Goal: Browse casually: Explore the website without a specific task or goal

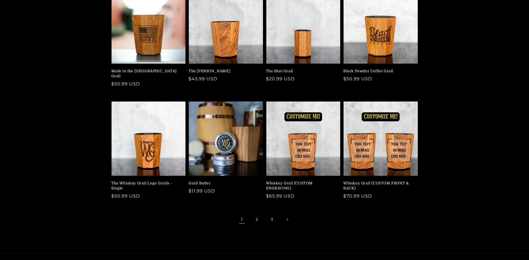
scroll to position [84, 0]
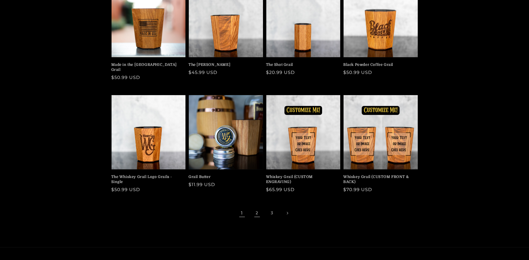
click at [256, 208] on link "2" at bounding box center [257, 213] width 12 height 12
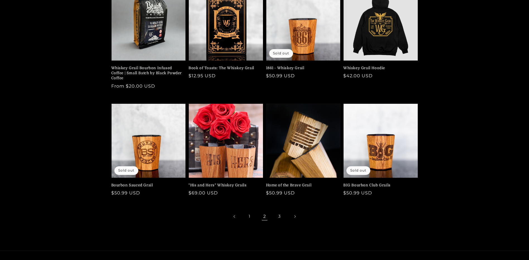
scroll to position [84, 0]
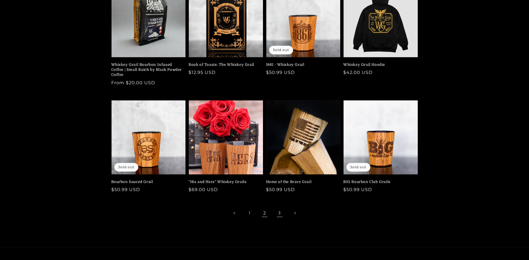
click at [279, 214] on link "3" at bounding box center [279, 213] width 12 height 12
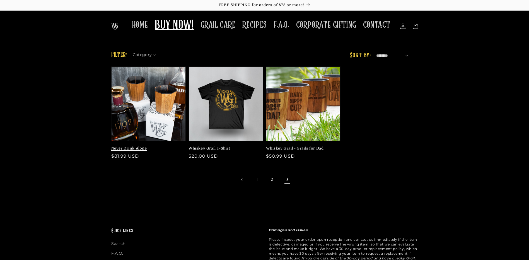
click at [134, 146] on link "Never Drink Alone" at bounding box center [146, 148] width 71 height 5
click at [259, 178] on link "1" at bounding box center [257, 179] width 12 height 12
